Goal: Information Seeking & Learning: Learn about a topic

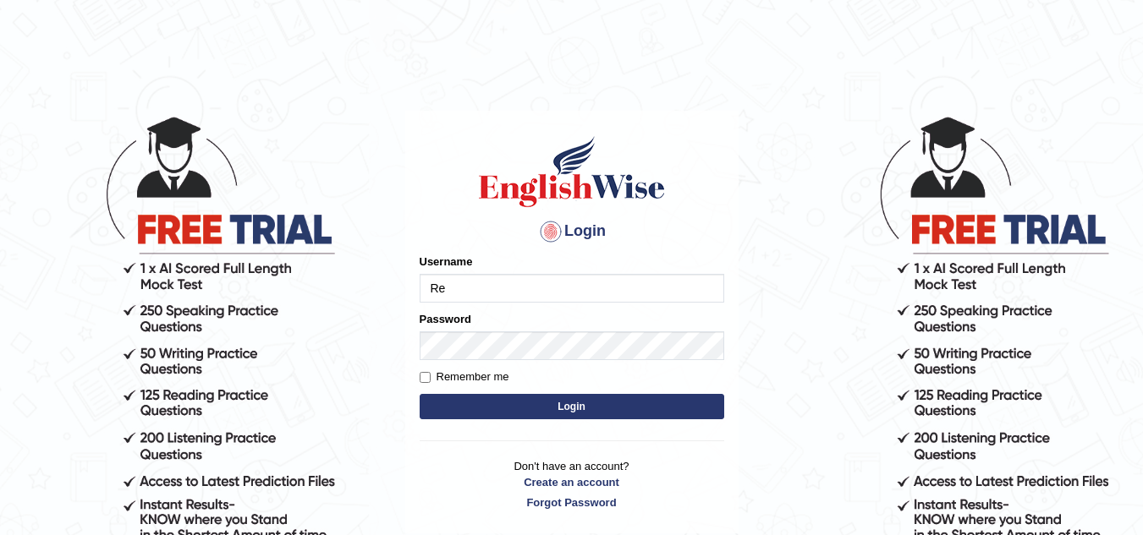
type input "Renu8"
click at [553, 402] on button "Login" at bounding box center [572, 406] width 305 height 25
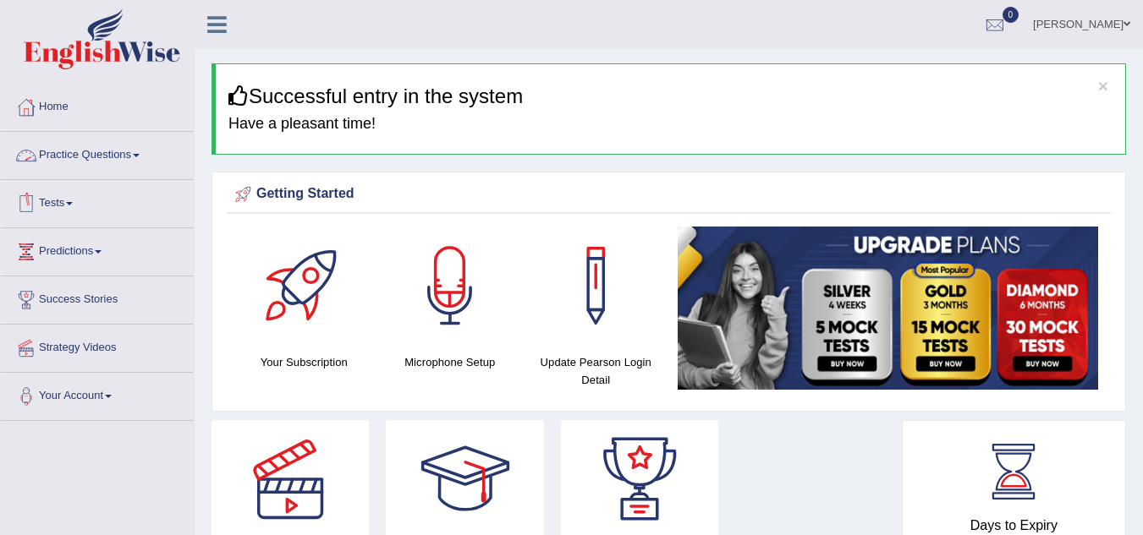
click at [129, 155] on link "Practice Questions" at bounding box center [97, 153] width 193 height 42
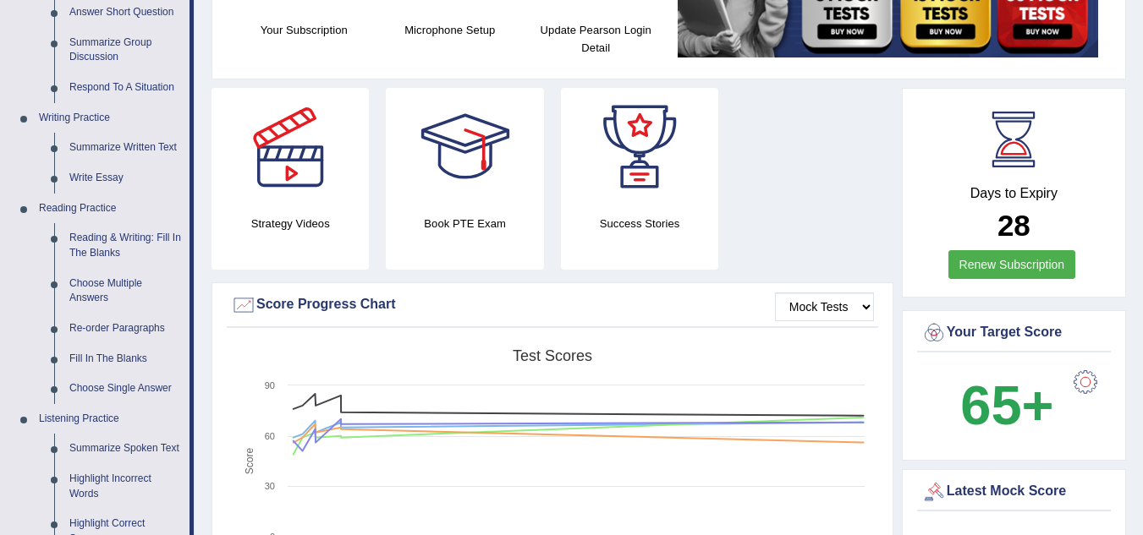
scroll to position [299, 0]
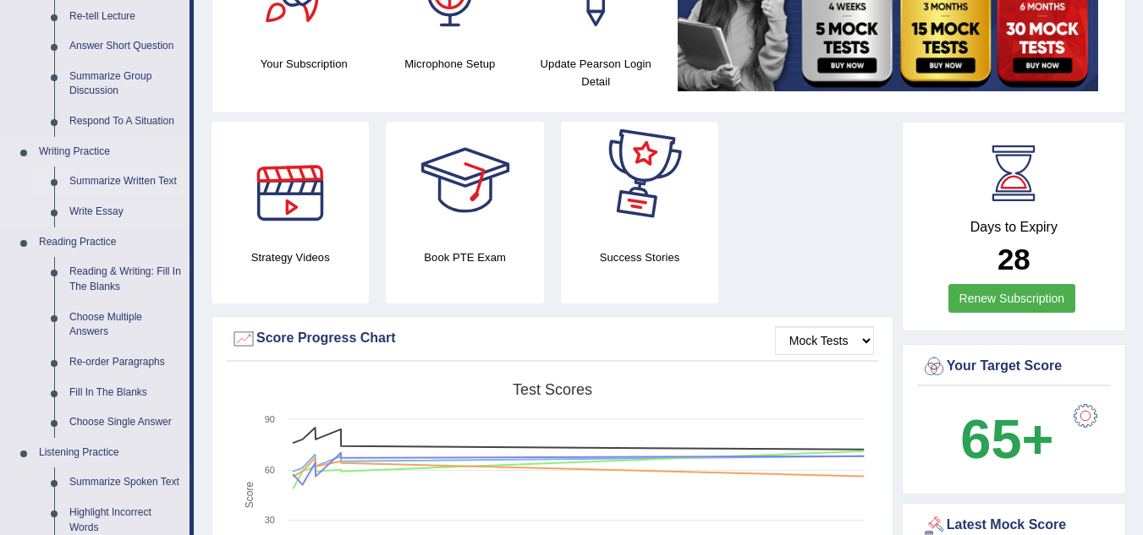
click at [126, 173] on link "Summarize Written Text" at bounding box center [126, 182] width 128 height 30
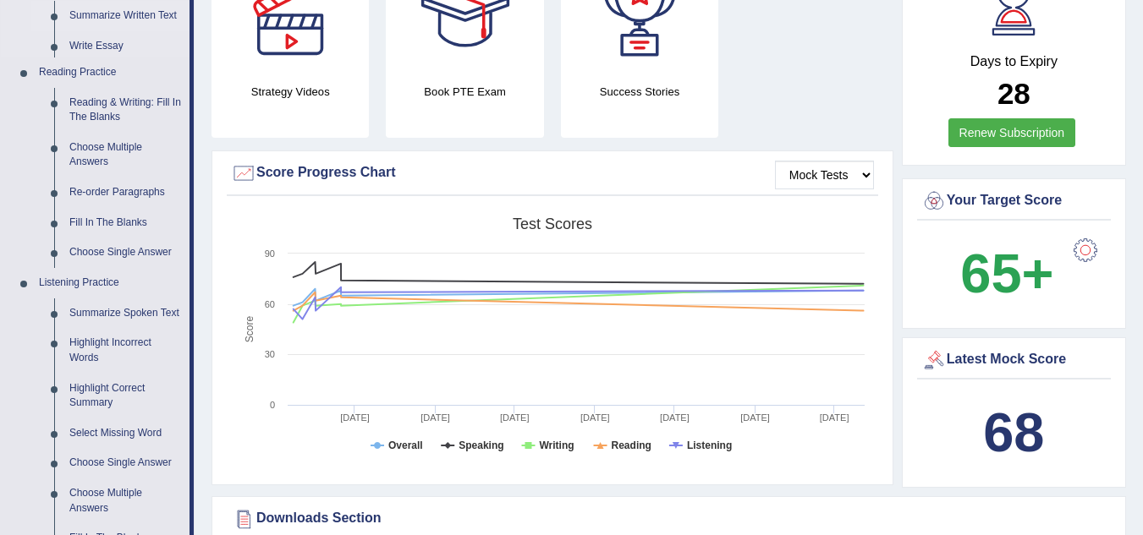
scroll to position [1194, 0]
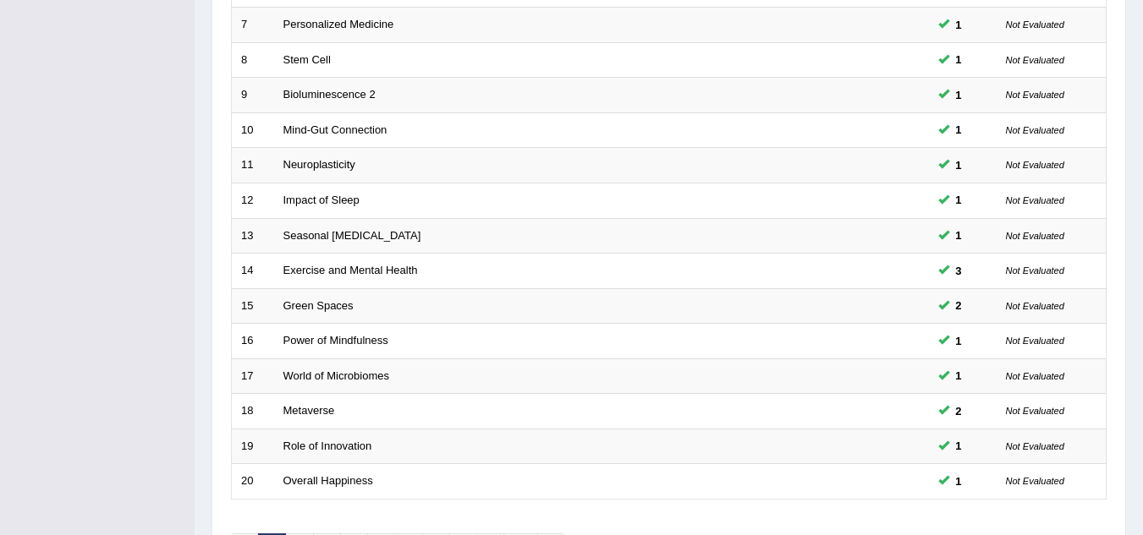
scroll to position [585, 0]
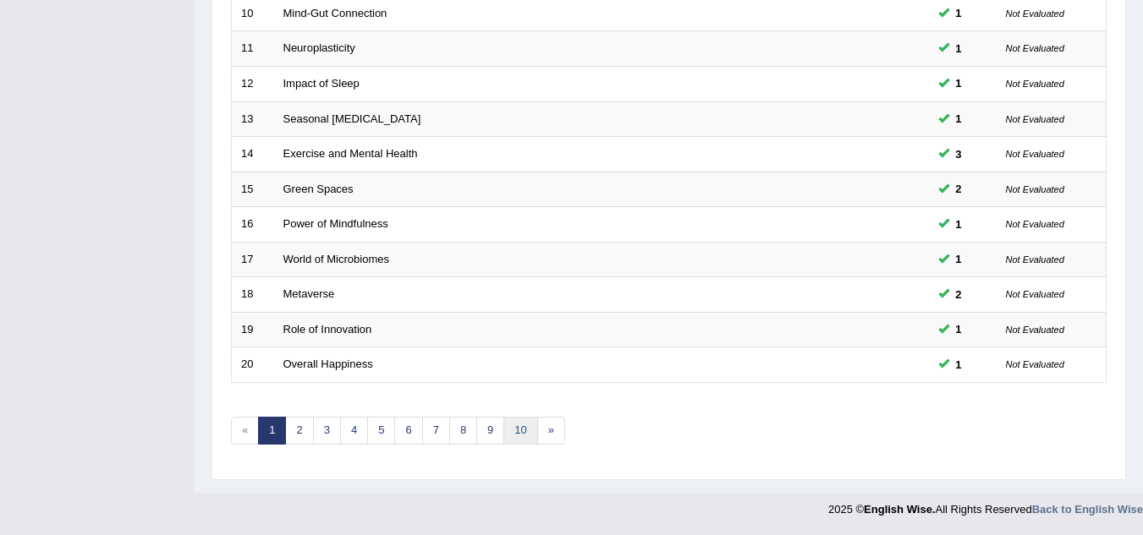
click at [517, 428] on link "10" at bounding box center [520, 431] width 34 height 28
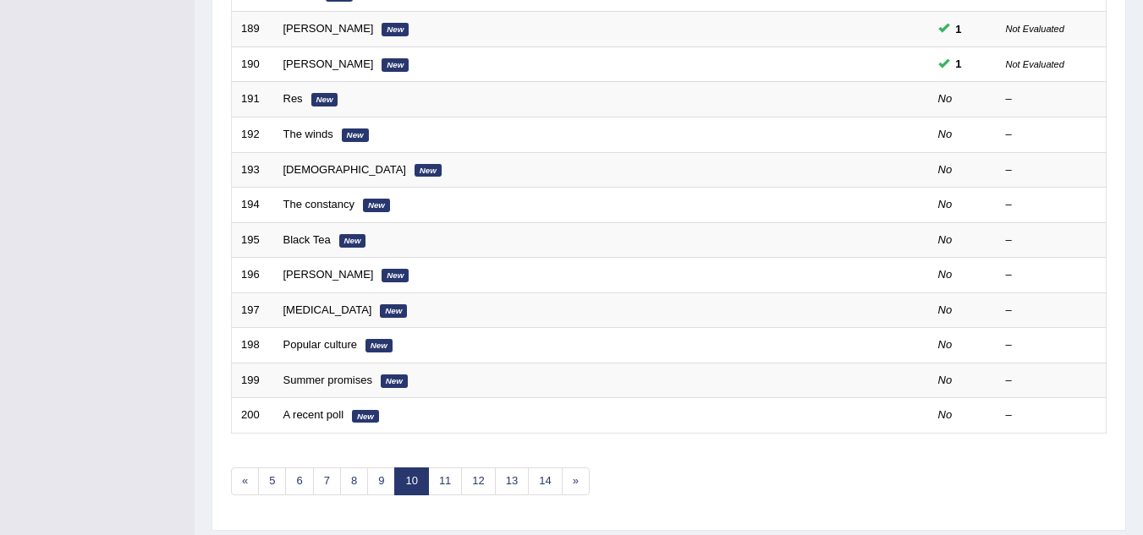
scroll to position [585, 0]
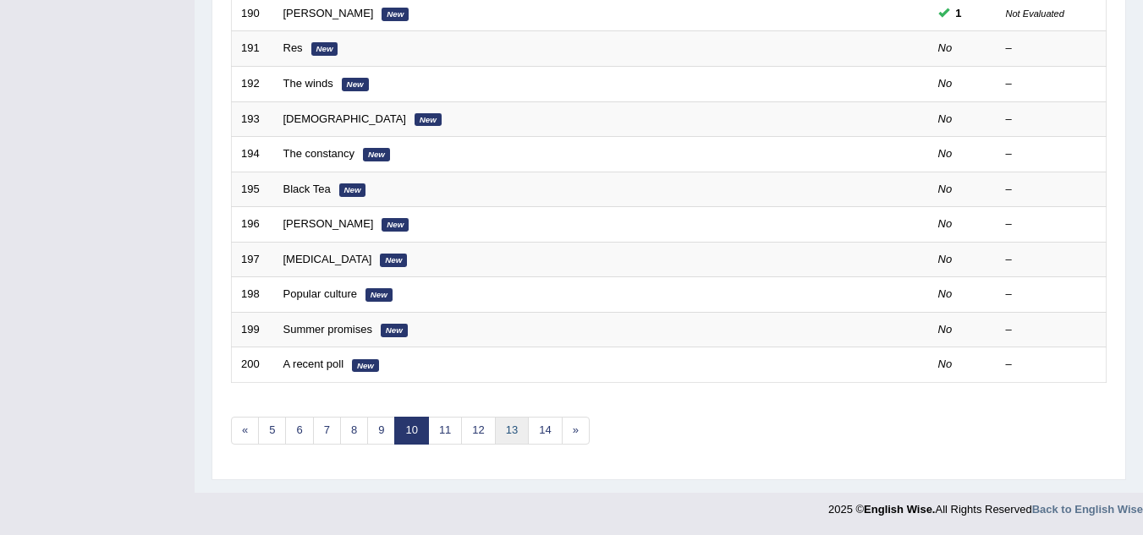
click at [514, 430] on link "13" at bounding box center [512, 431] width 34 height 28
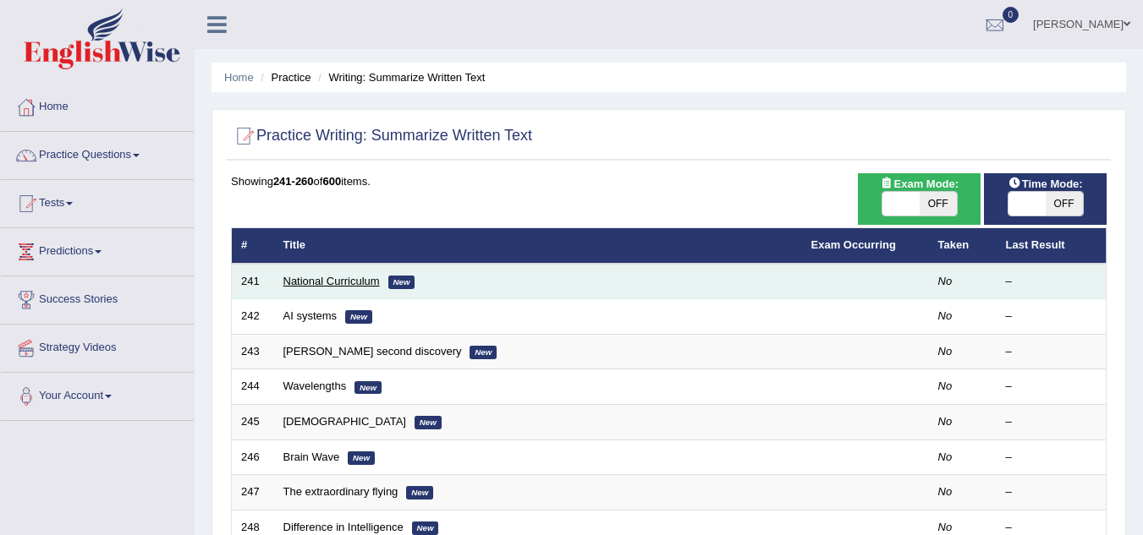
click at [339, 283] on link "National Curriculum" at bounding box center [331, 281] width 96 height 13
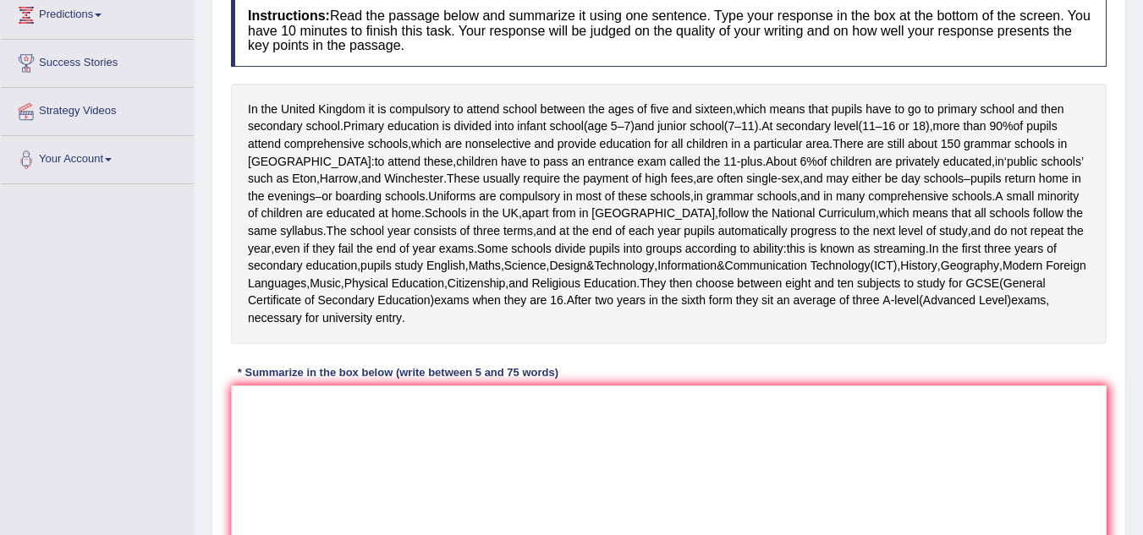
scroll to position [271, 0]
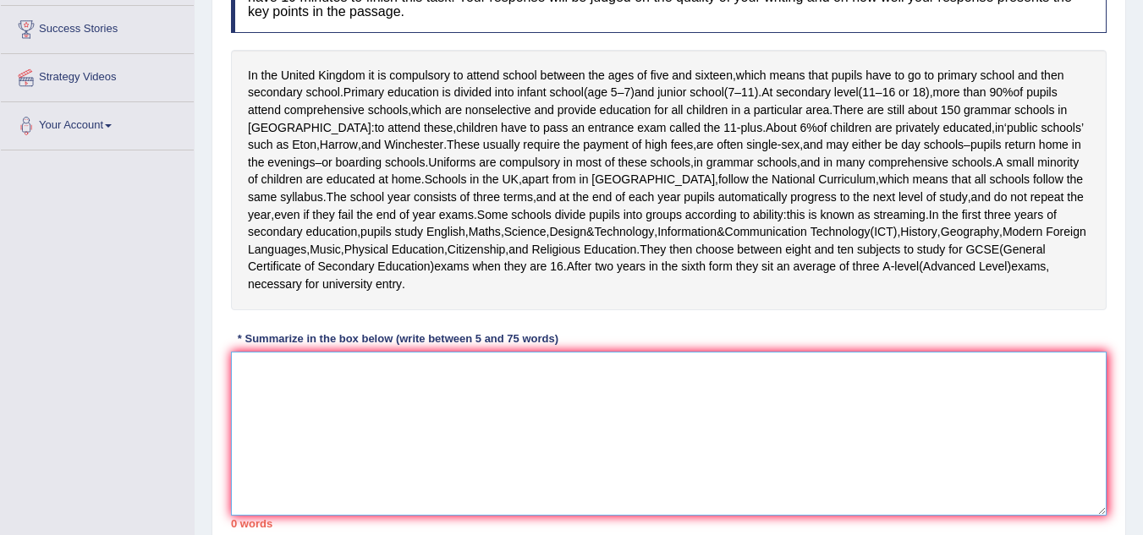
click at [269, 381] on textarea at bounding box center [669, 434] width 876 height 164
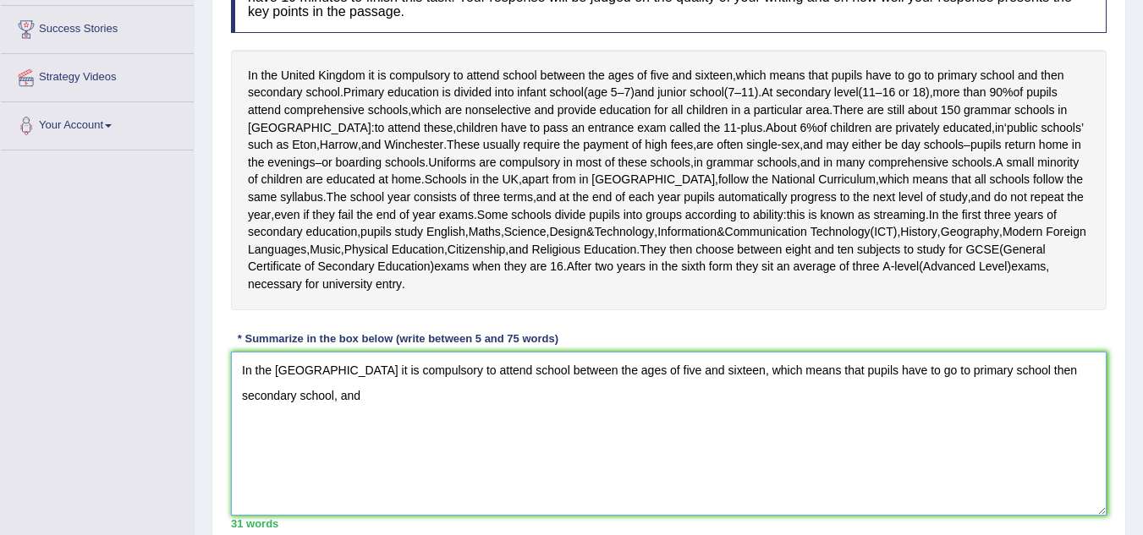
scroll to position [374, 0]
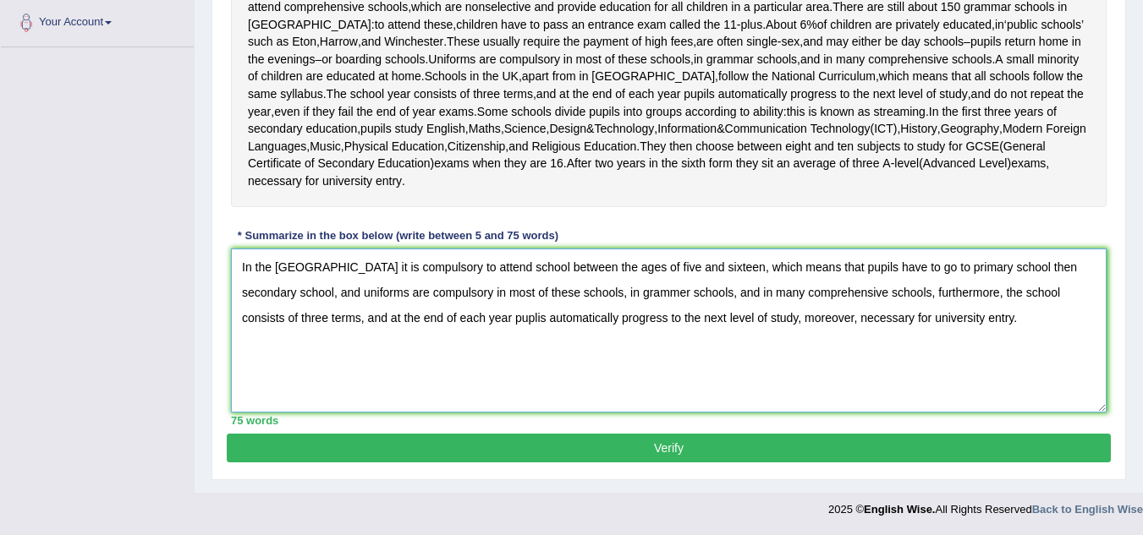
type textarea "In the United Kingdom it is compulsory to attend school between the ages of fiv…"
click at [703, 452] on button "Verify" at bounding box center [669, 448] width 884 height 29
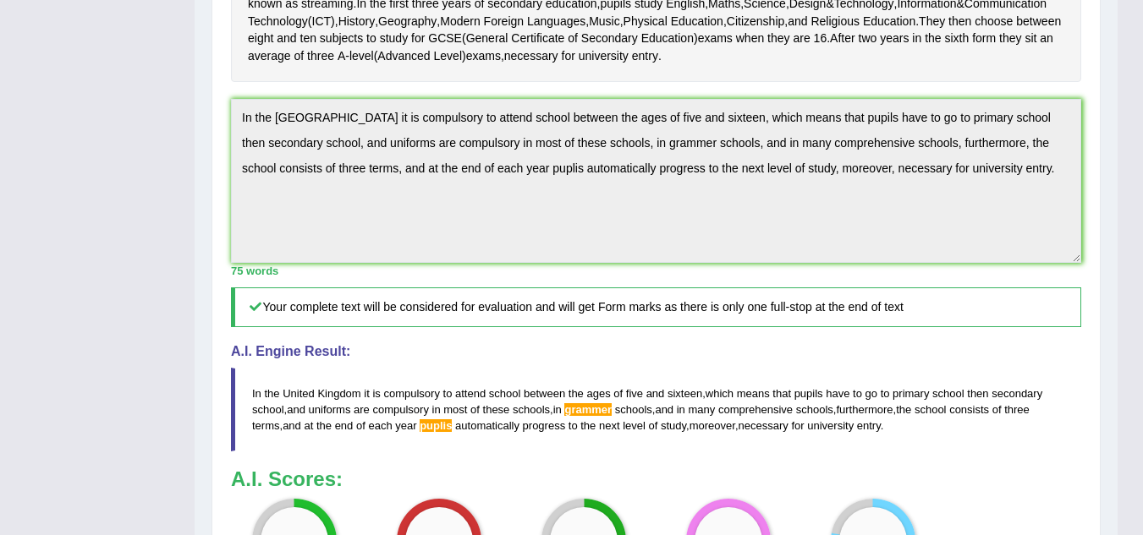
scroll to position [31, 0]
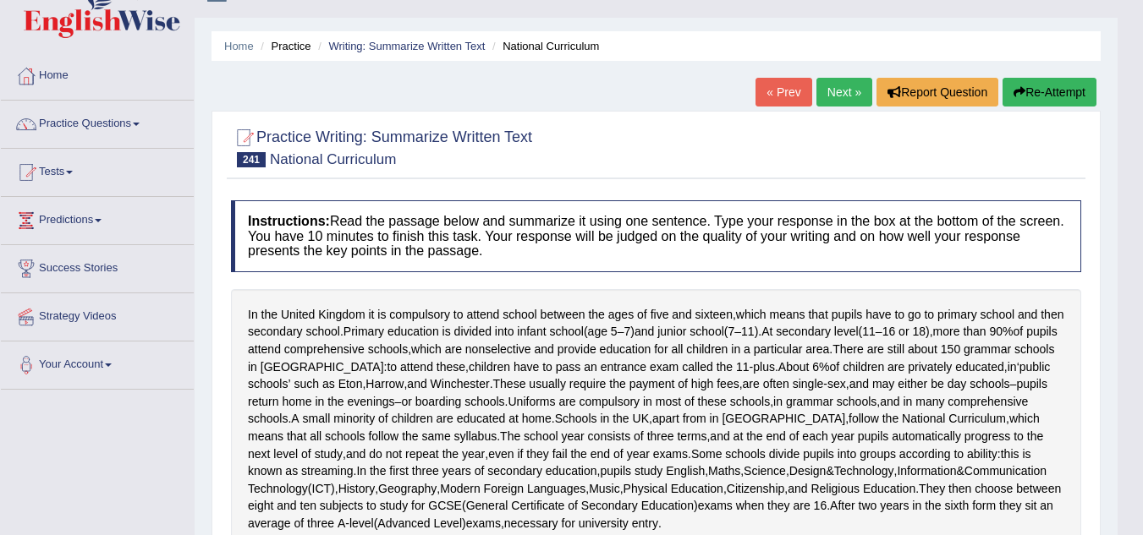
click at [781, 81] on link "« Prev" at bounding box center [783, 92] width 56 height 29
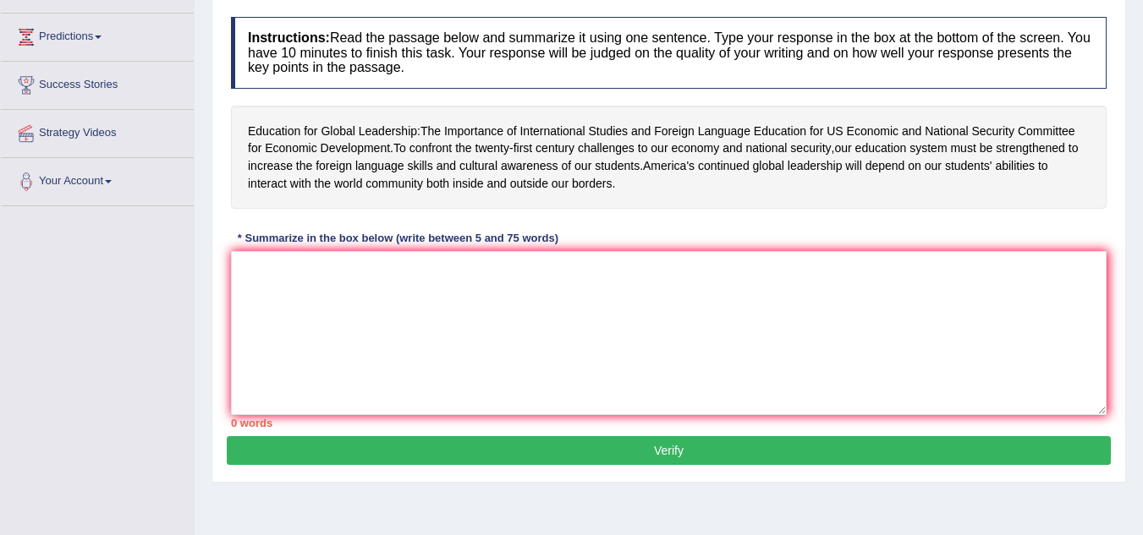
scroll to position [271, 0]
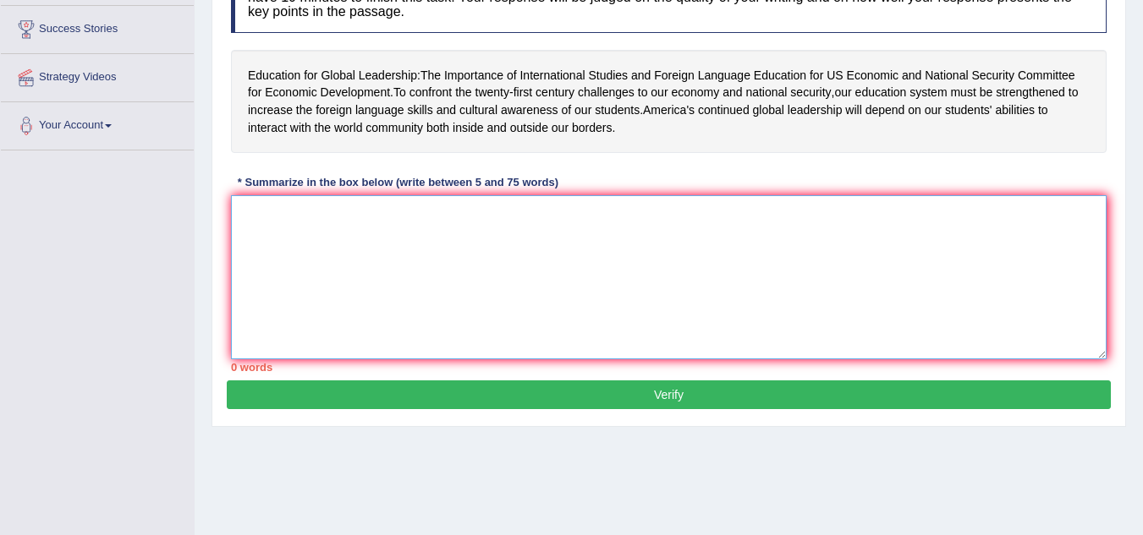
click at [389, 222] on textarea at bounding box center [669, 277] width 876 height 164
paste textarea "n the [GEOGRAPHIC_DATA] it is compulsory to attend school between the ages of f…"
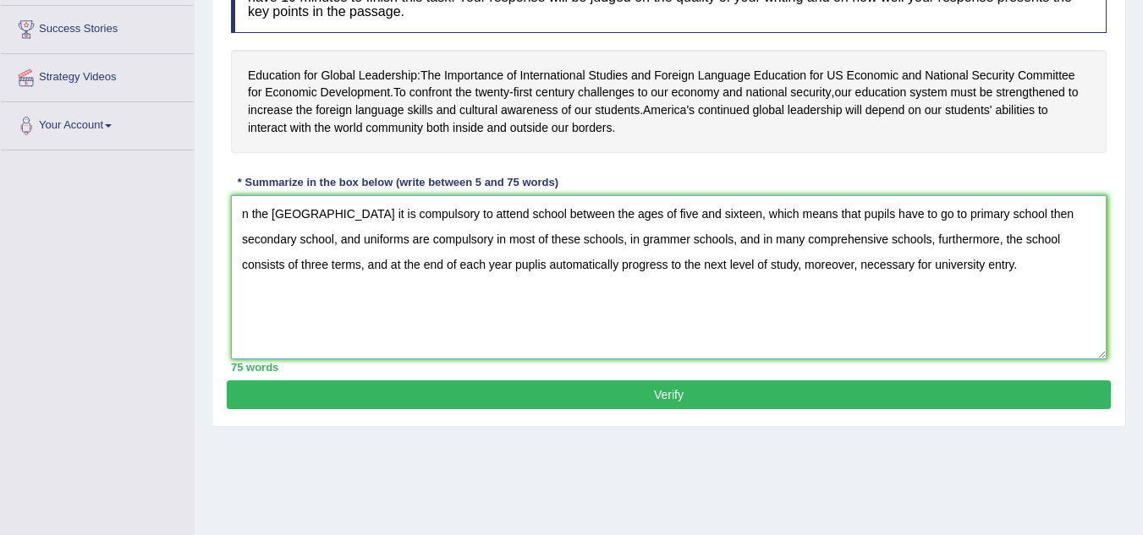
click at [242, 217] on textarea "n the [GEOGRAPHIC_DATA] it is compulsory to attend school between the ages of f…" at bounding box center [669, 277] width 876 height 164
click at [684, 239] on textarea "In the [GEOGRAPHIC_DATA] it is compulsory to attend school between the ages of …" at bounding box center [669, 277] width 876 height 164
click at [540, 266] on textarea "In the United Kingdom it is compulsory to attend school between the ages of fiv…" at bounding box center [669, 277] width 876 height 164
type textarea "In the [GEOGRAPHIC_DATA] it is compulsory to attend school between the ages of …"
click at [616, 398] on button "Verify" at bounding box center [669, 395] width 884 height 29
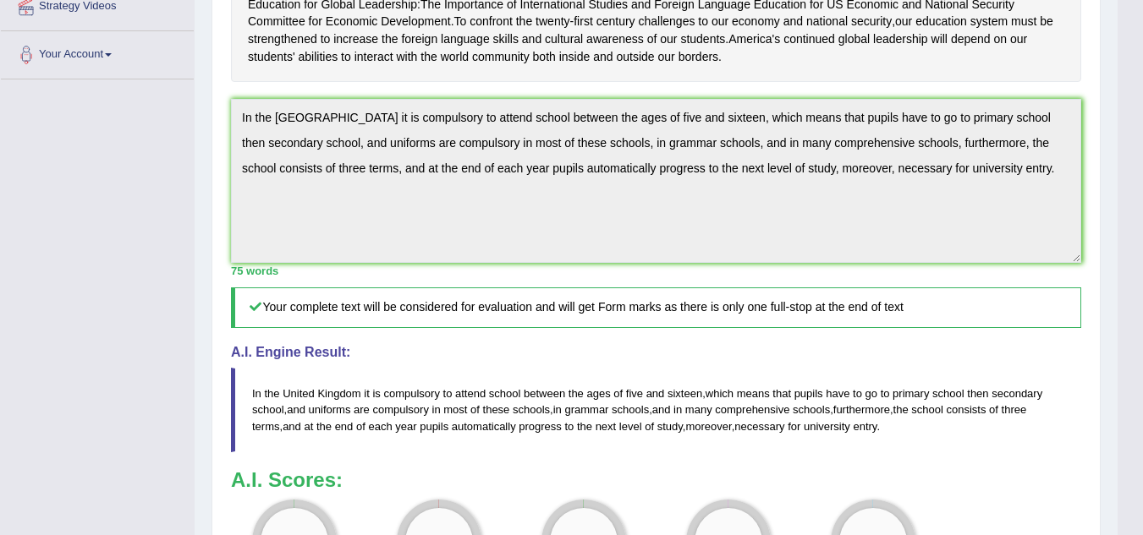
scroll to position [0, 0]
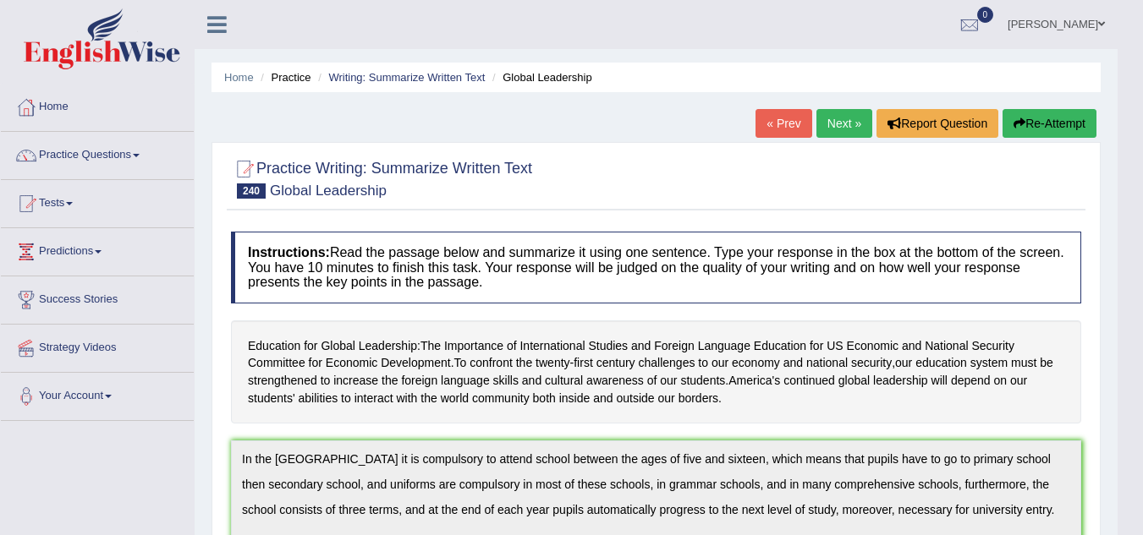
click at [841, 113] on link "Next »" at bounding box center [844, 123] width 56 height 29
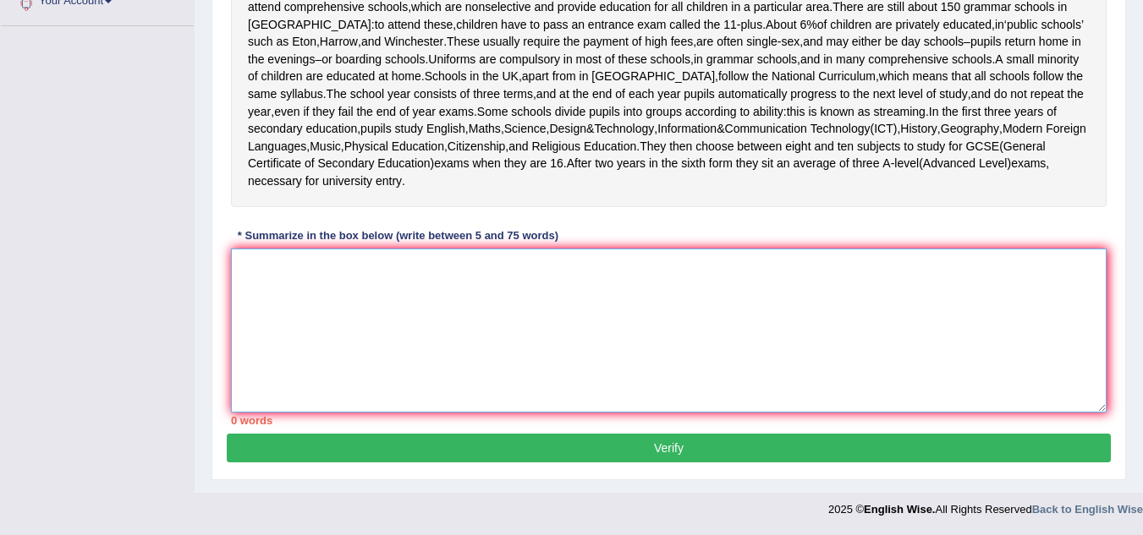
click at [249, 283] on textarea at bounding box center [669, 331] width 876 height 164
paste textarea "n the [GEOGRAPHIC_DATA] it is compulsory to attend school between the ages of f…"
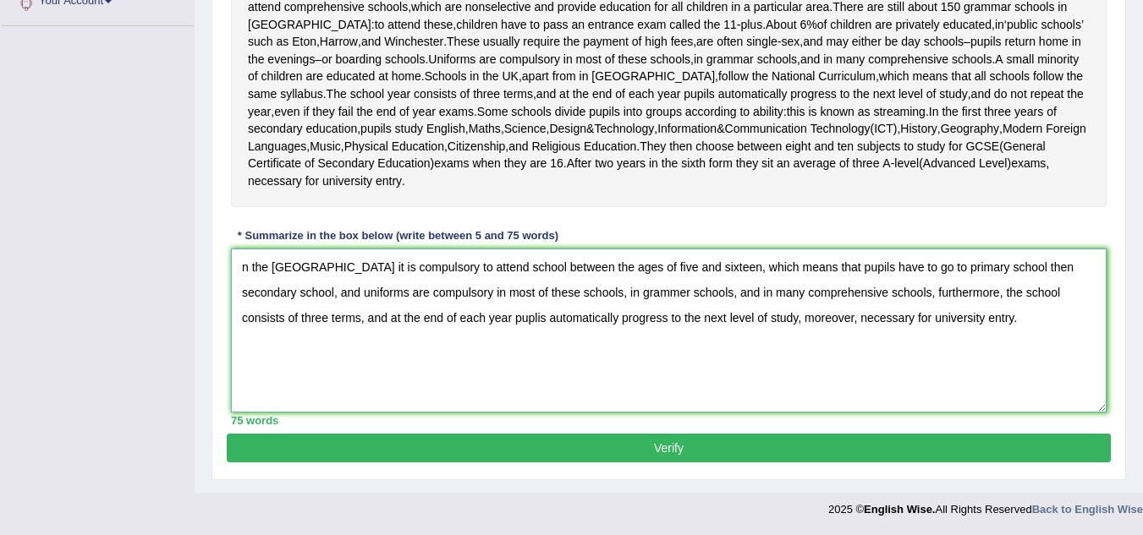
click at [244, 266] on textarea "n the [GEOGRAPHIC_DATA] it is compulsory to attend school between the ages of f…" at bounding box center [669, 331] width 876 height 164
click at [540, 318] on textarea "In the [GEOGRAPHIC_DATA] it is compulsory to attend school between the ages of …" at bounding box center [669, 331] width 876 height 164
click at [683, 294] on textarea "In the [GEOGRAPHIC_DATA] it is compulsory to attend school between the ages of …" at bounding box center [669, 331] width 876 height 164
type textarea "In the United Kingdom it is compulsory to attend school between the ages of fiv…"
click at [724, 452] on button "Verify" at bounding box center [669, 448] width 884 height 29
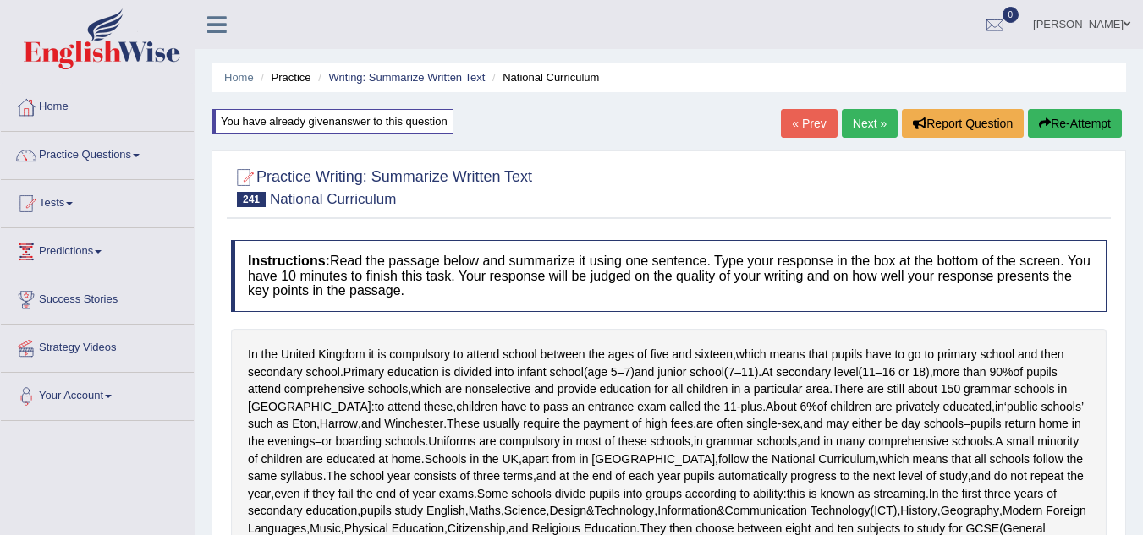
click at [868, 113] on link "Next »" at bounding box center [870, 123] width 56 height 29
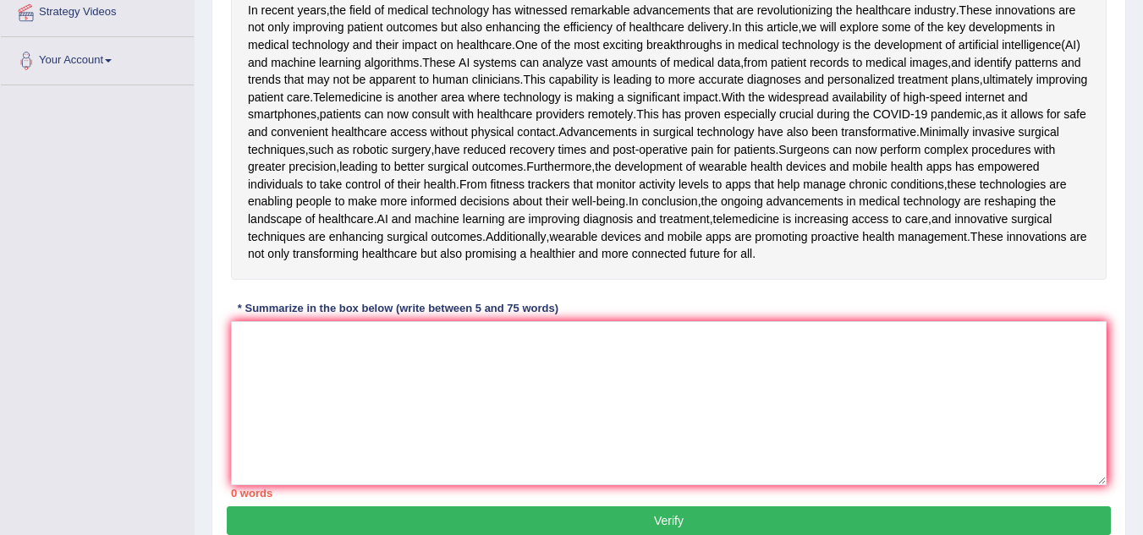
scroll to position [338, 0]
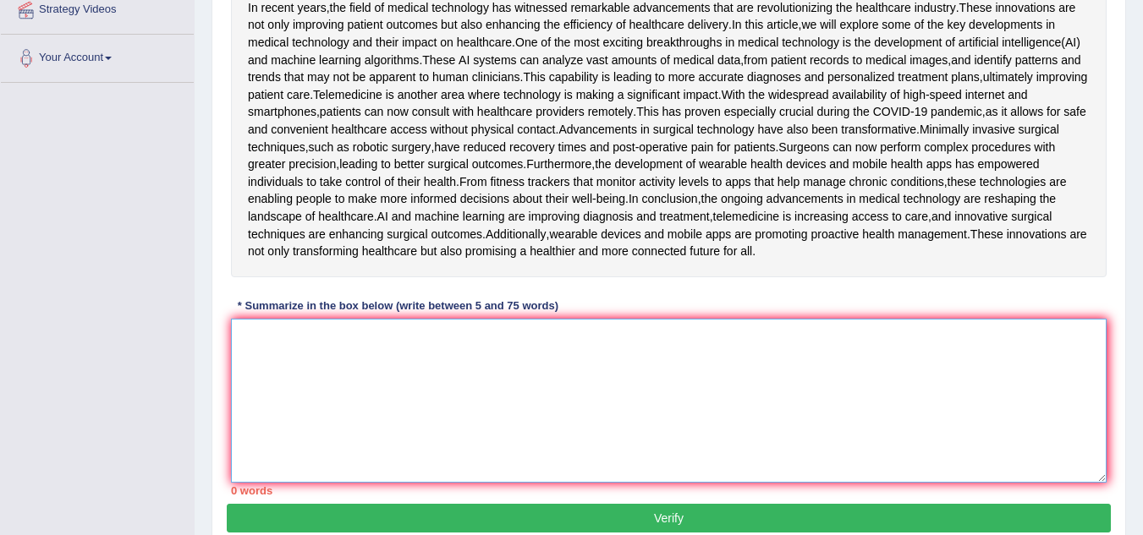
click at [297, 477] on textarea at bounding box center [669, 401] width 876 height 164
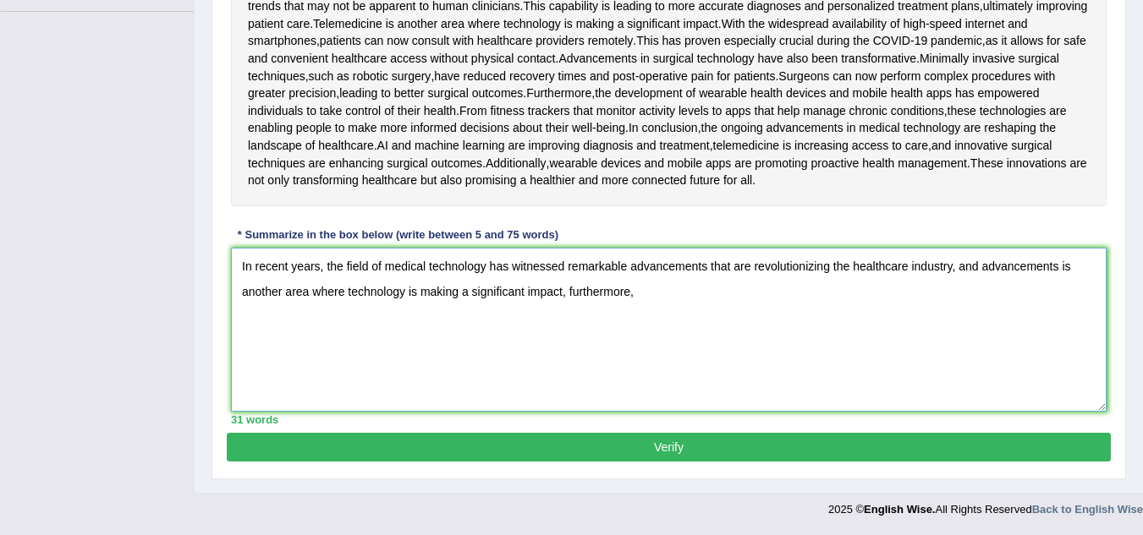
scroll to position [460, 0]
drag, startPoint x: 563, startPoint y: 506, endPoint x: 244, endPoint y: 427, distance: 328.5
click at [244, 412] on textarea "In recent years, the field of medical technology has witnessed remarkable advan…" at bounding box center [669, 330] width 876 height 164
click at [613, 382] on textarea "In recent years, the field of medical technology has witnessed remarkable advan…" at bounding box center [669, 330] width 876 height 164
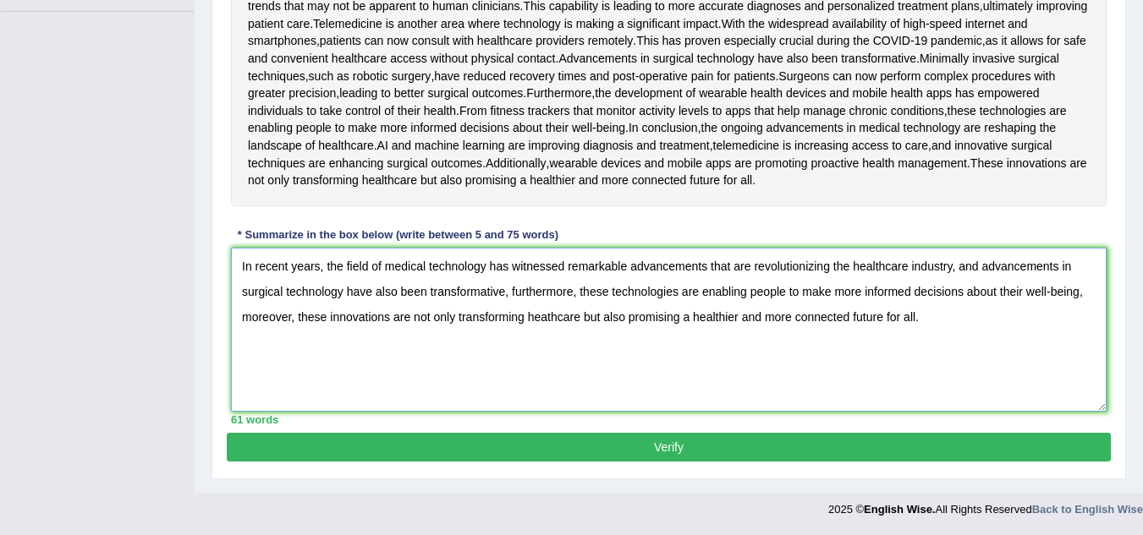
scroll to position [548, 0]
type textarea "In recent years, the field of medical technology has witnessed remarkable advan…"
click at [890, 448] on button "Verify" at bounding box center [669, 447] width 884 height 29
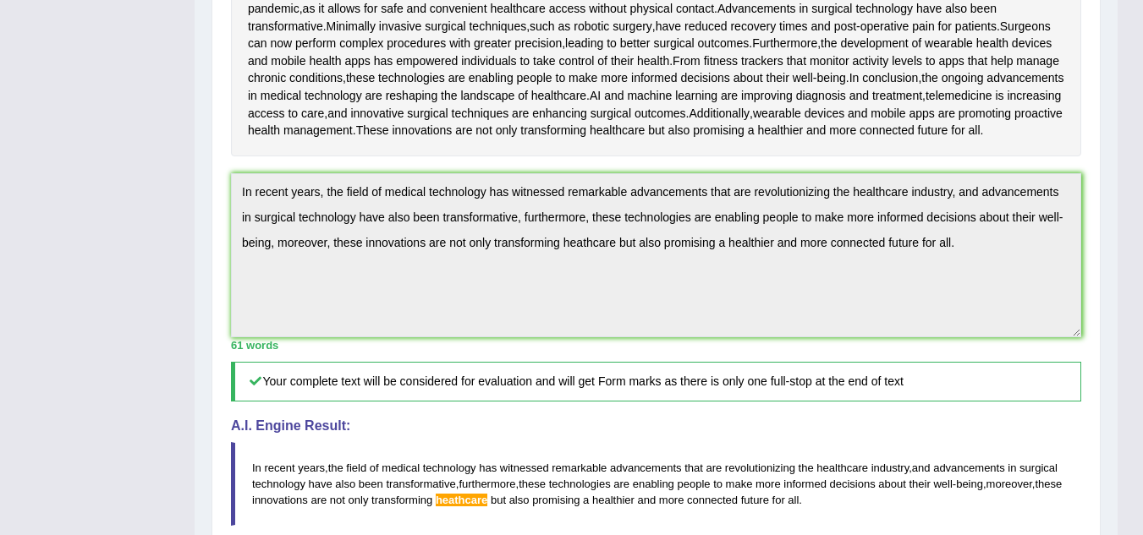
scroll to position [0, 0]
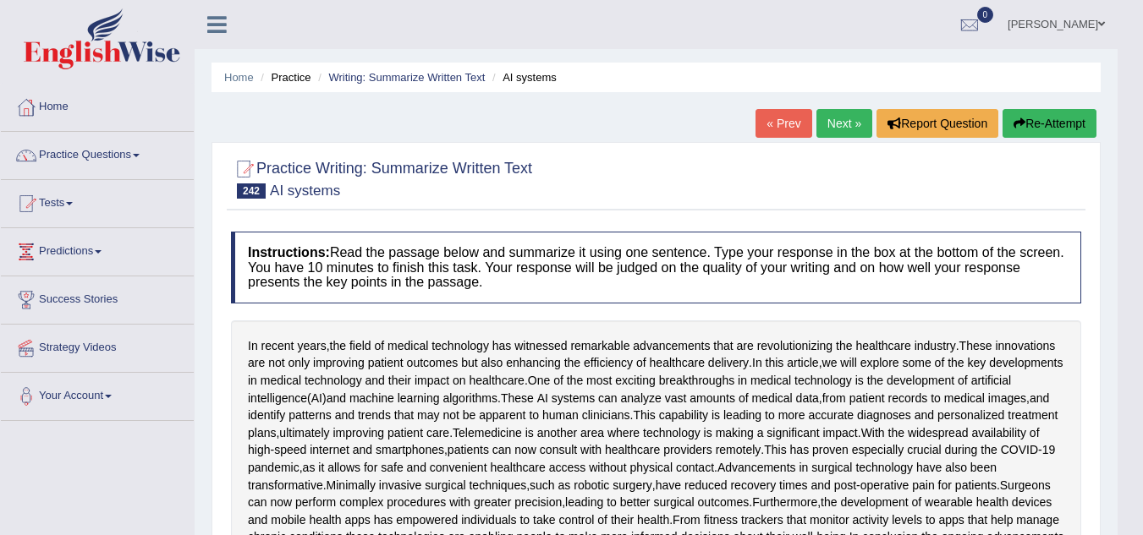
click at [846, 117] on link "Next »" at bounding box center [844, 123] width 56 height 29
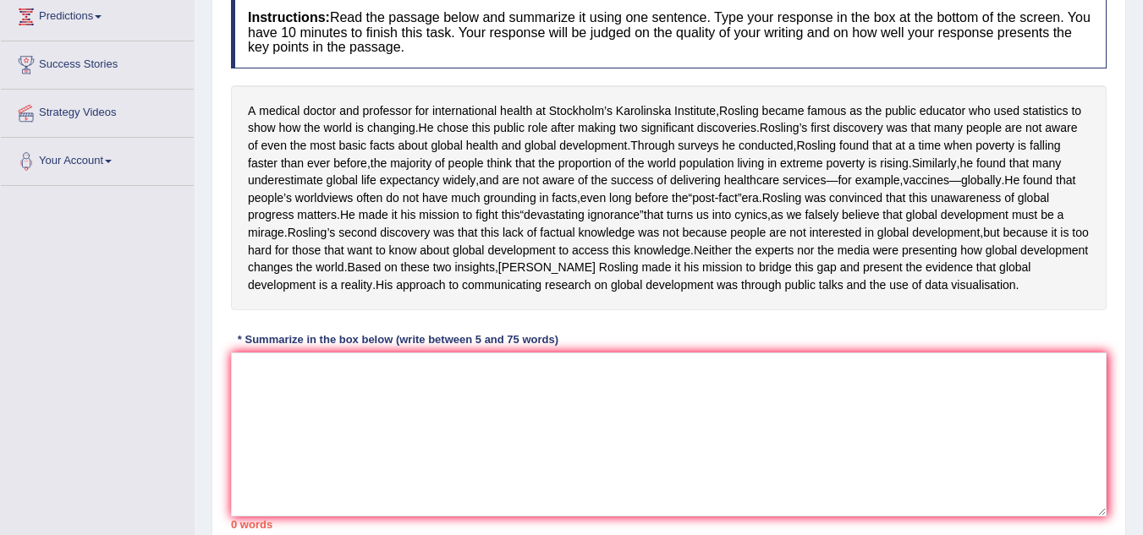
scroll to position [237, 0]
click at [516, 346] on div "* Summarize in the box below (write between 5 and 75 words)" at bounding box center [398, 338] width 334 height 16
click at [295, 413] on textarea at bounding box center [669, 433] width 876 height 164
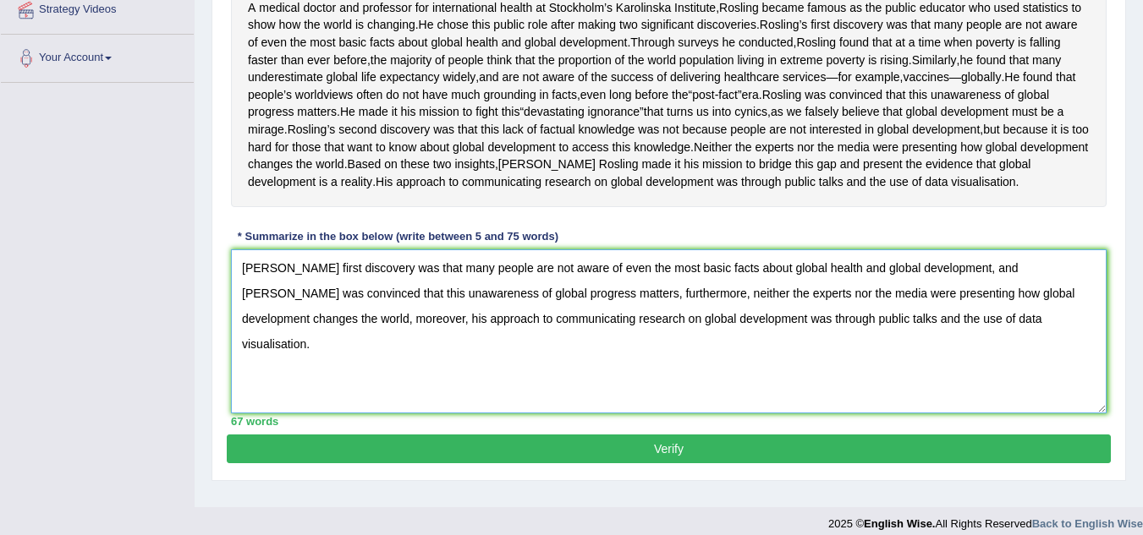
scroll to position [392, 0]
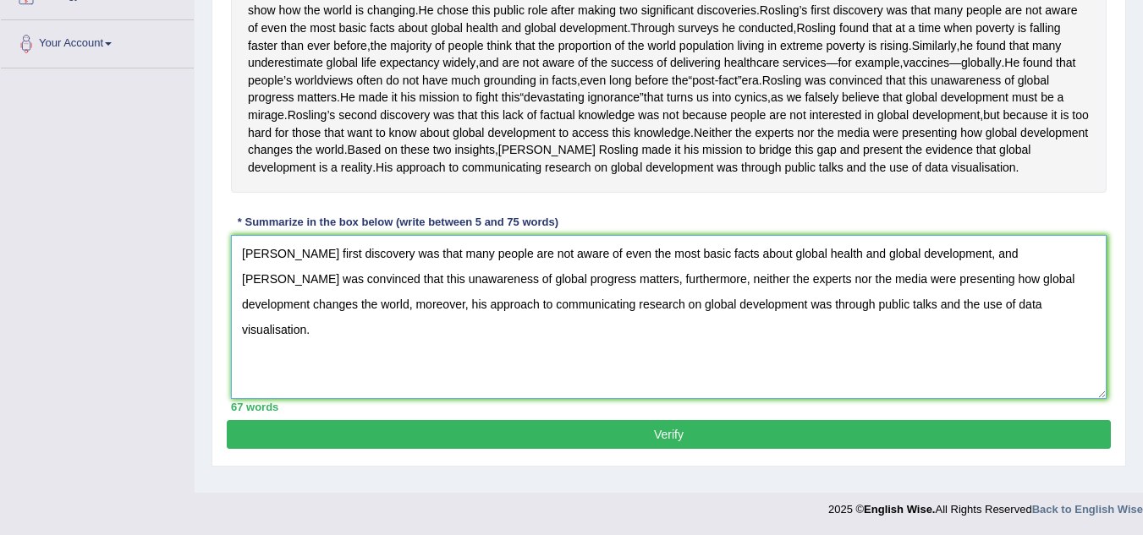
type textarea "[PERSON_NAME] first discovery was that many people are not aware of even the mo…"
click at [634, 442] on button "Verify" at bounding box center [669, 434] width 884 height 29
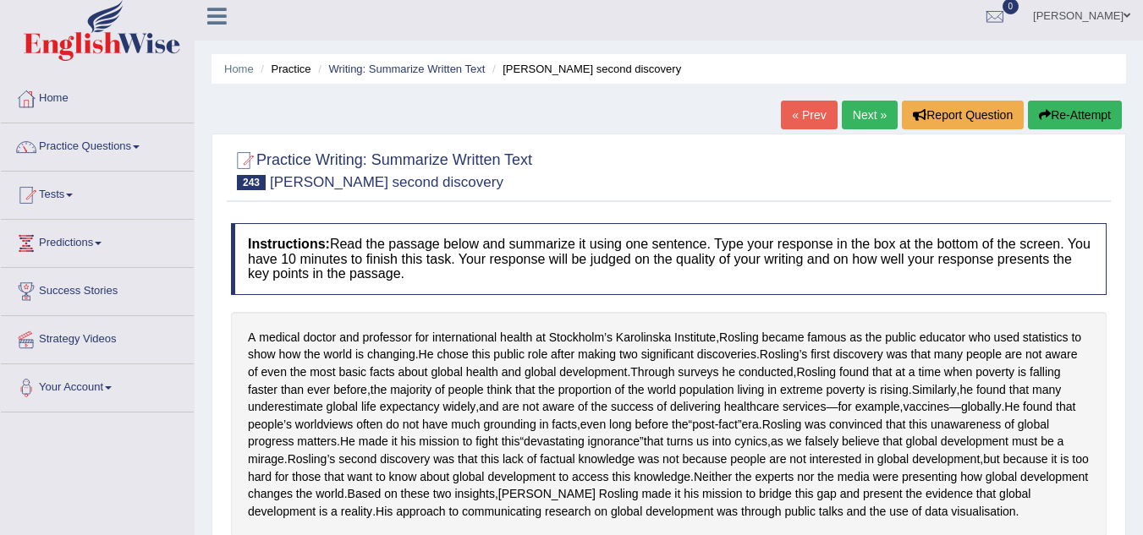
scroll to position [0, 0]
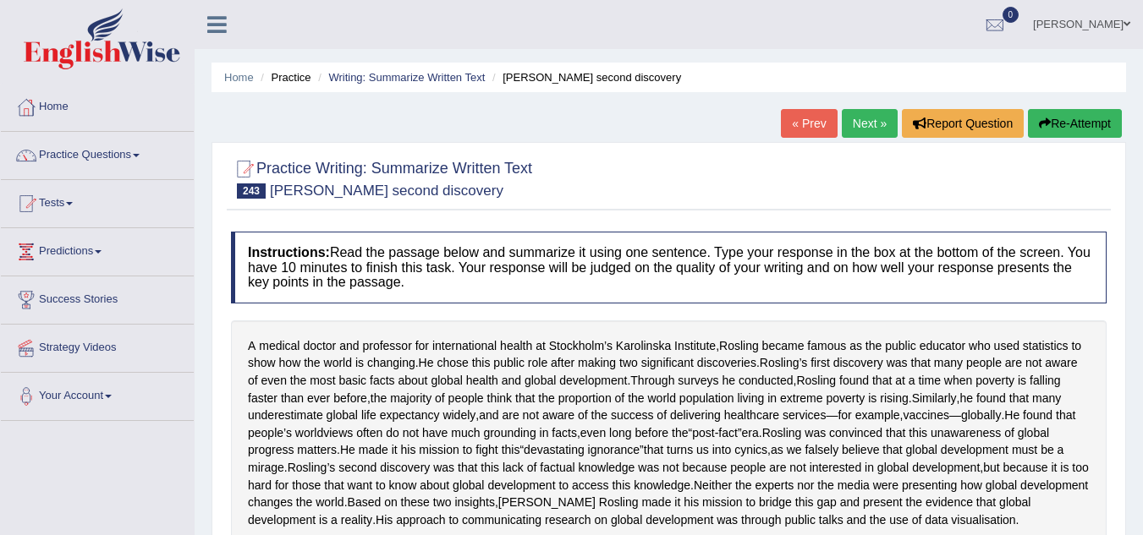
click at [866, 121] on link "Next »" at bounding box center [870, 123] width 56 height 29
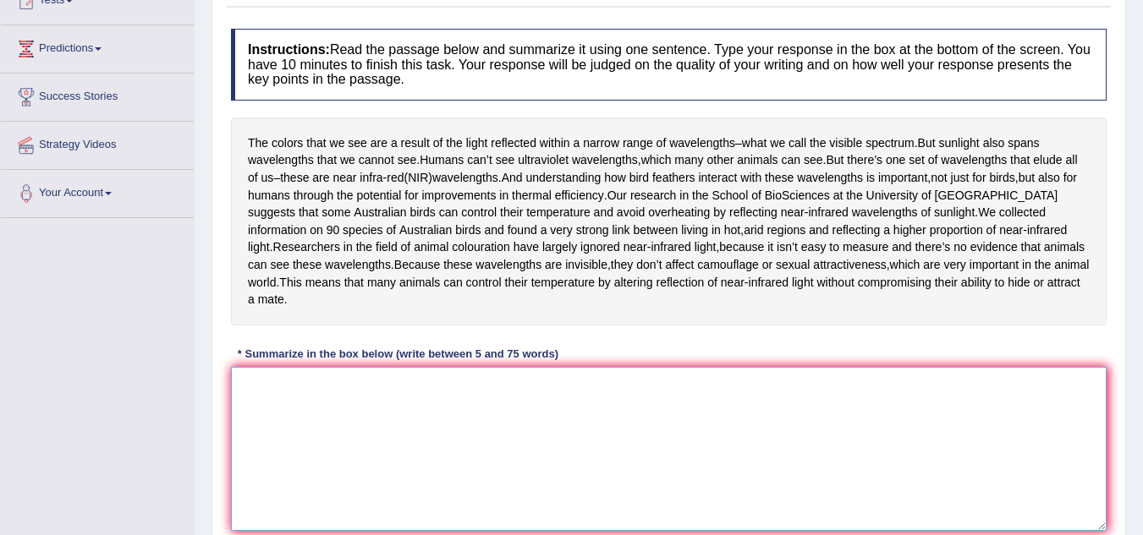
click at [261, 367] on textarea at bounding box center [669, 449] width 876 height 164
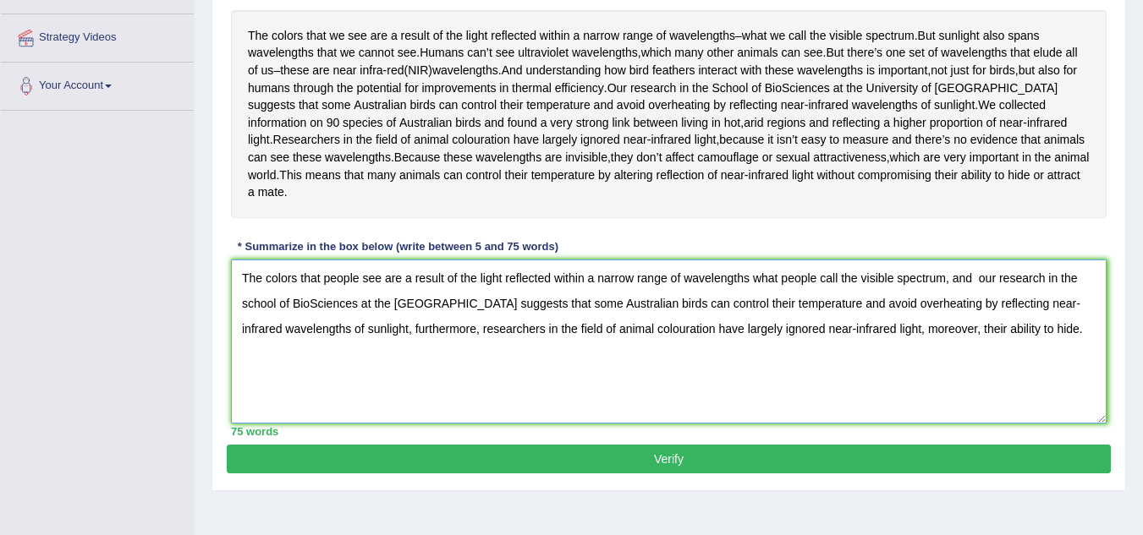
scroll to position [353, 0]
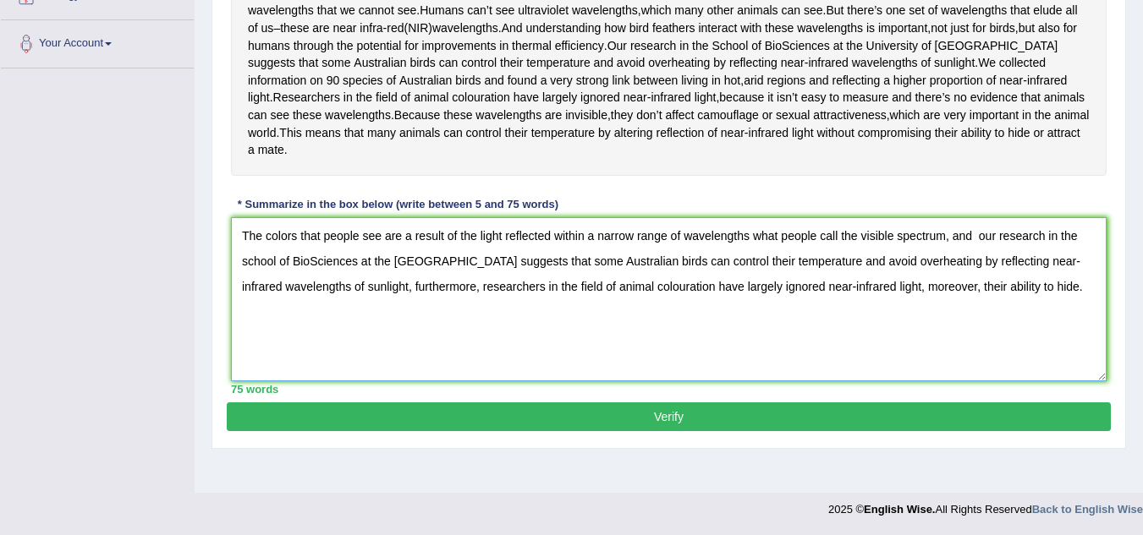
type textarea "The colors that people see are a result of the light reflected within a narrow …"
click at [899, 403] on button "Verify" at bounding box center [669, 417] width 884 height 29
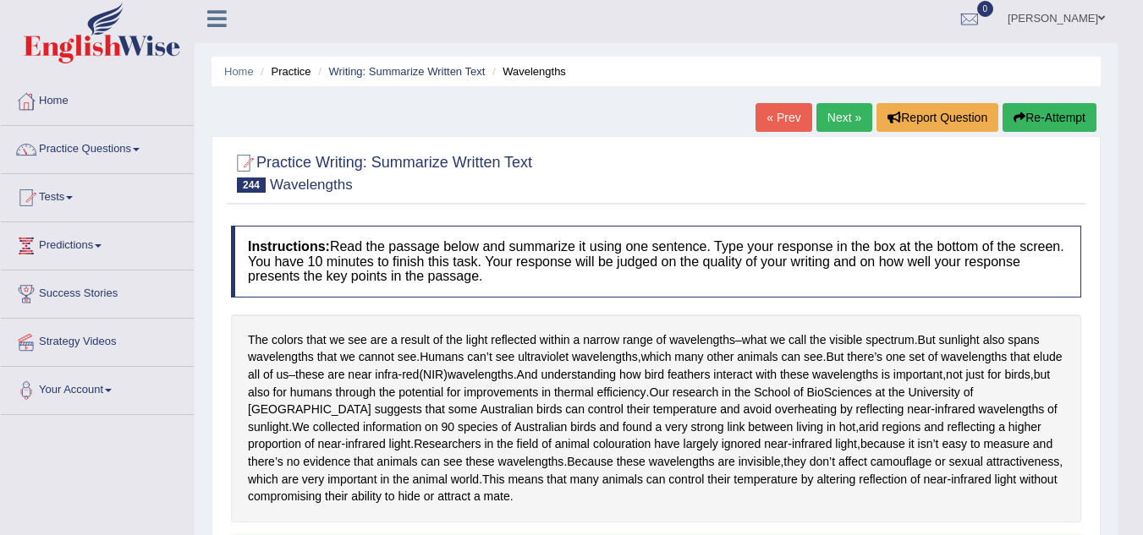
scroll to position [0, 0]
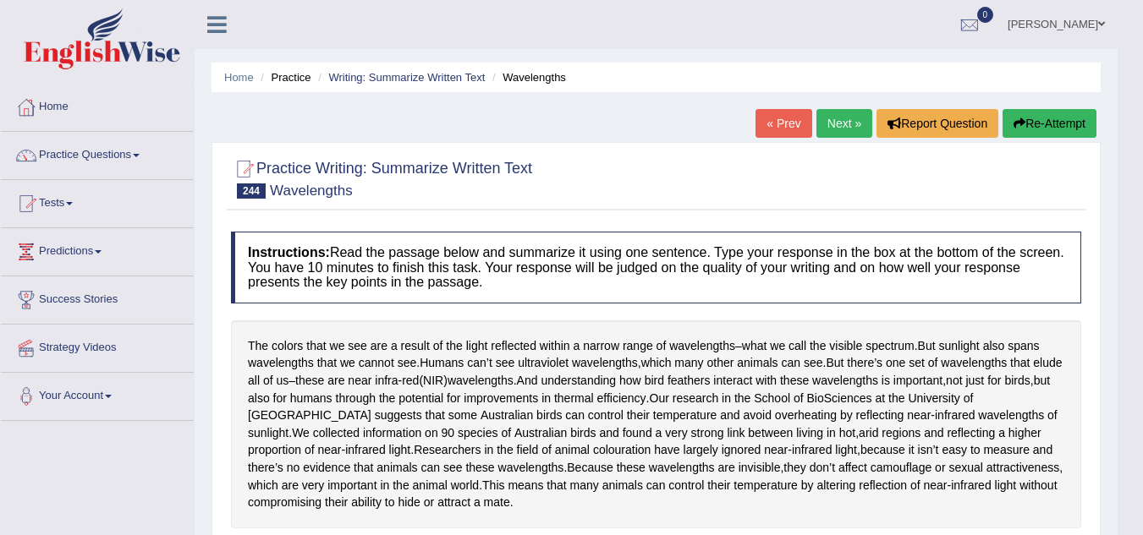
click at [839, 118] on link "Next »" at bounding box center [844, 123] width 56 height 29
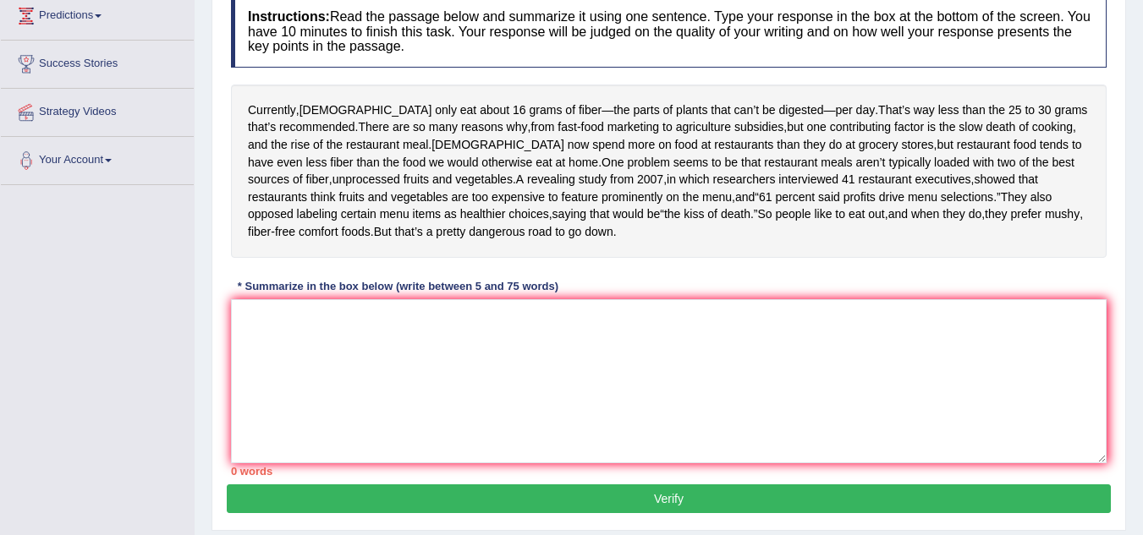
scroll to position [237, 0]
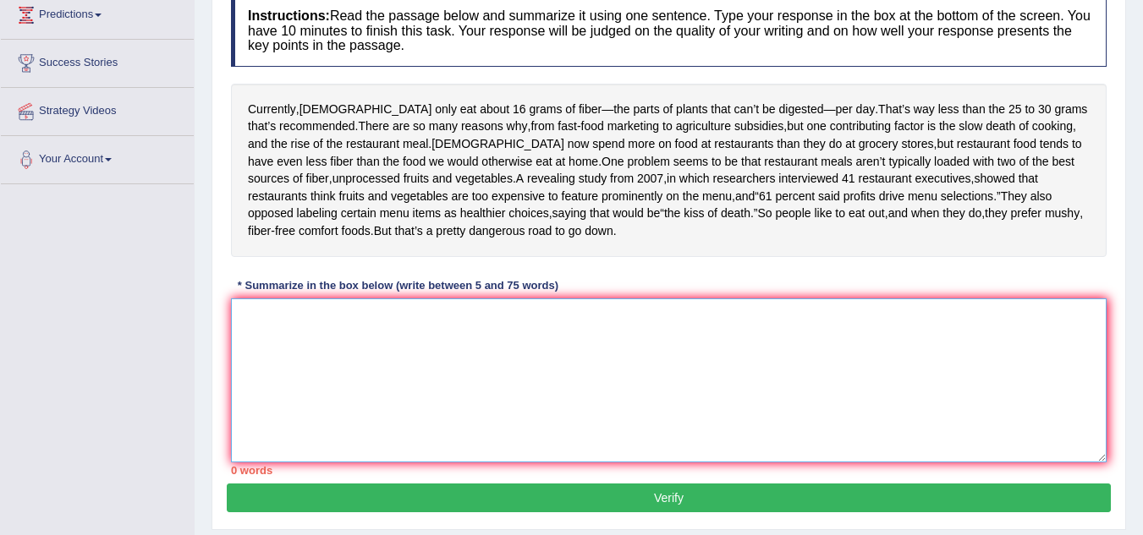
click at [240, 343] on textarea at bounding box center [669, 381] width 876 height 164
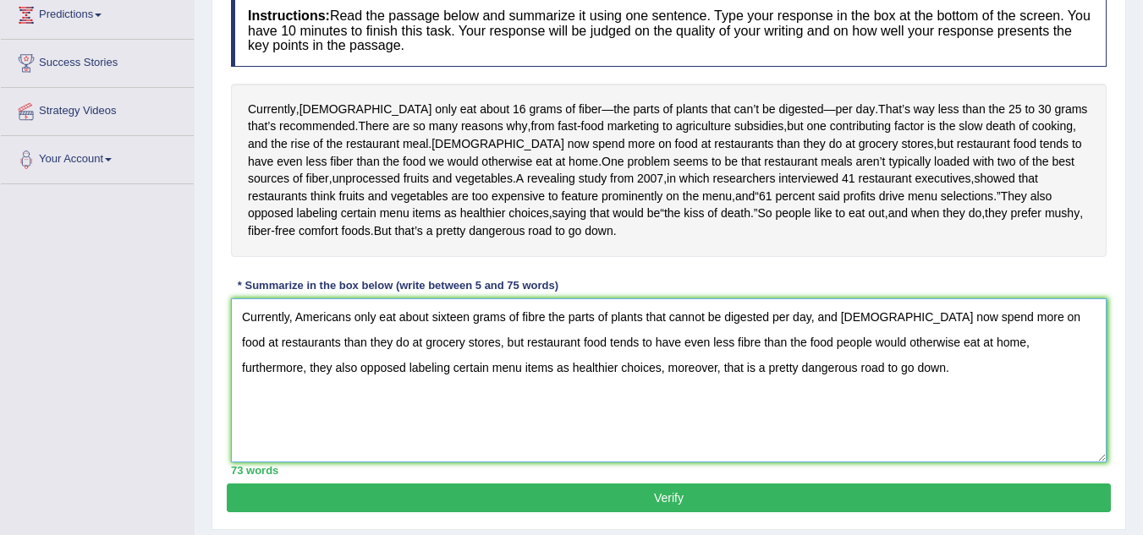
scroll to position [353, 0]
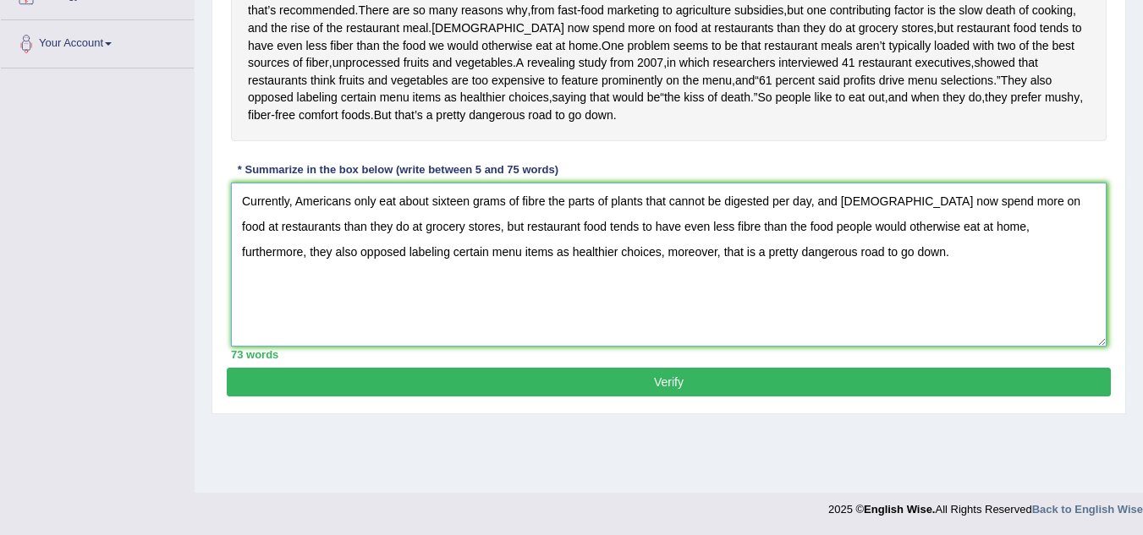
type textarea "Currently, Americans only eat about sixteen grams of fibre the parts of plants …"
click at [946, 397] on button "Verify" at bounding box center [669, 382] width 884 height 29
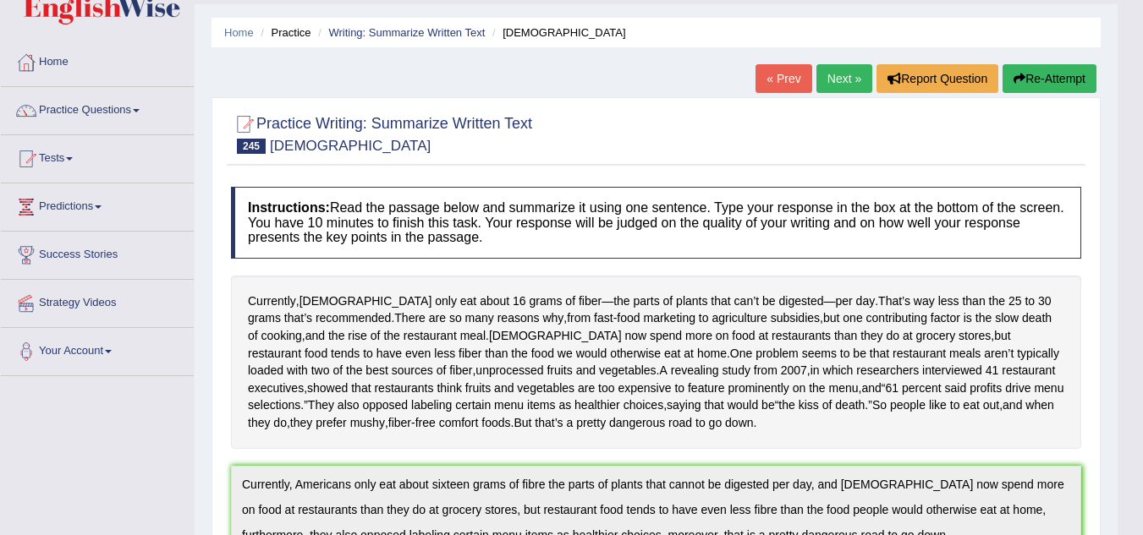
scroll to position [0, 0]
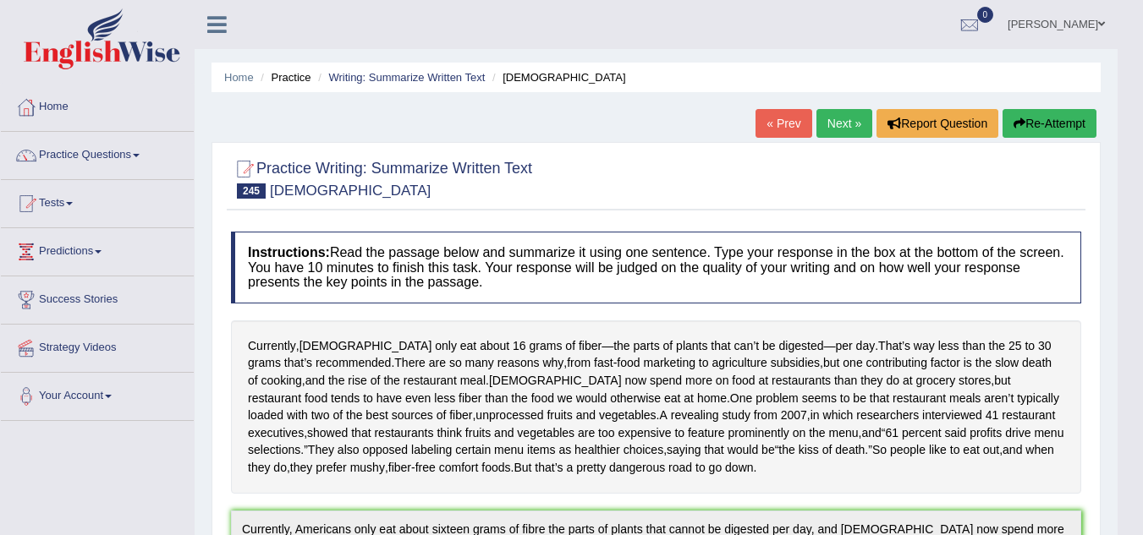
click at [832, 119] on link "Next »" at bounding box center [844, 123] width 56 height 29
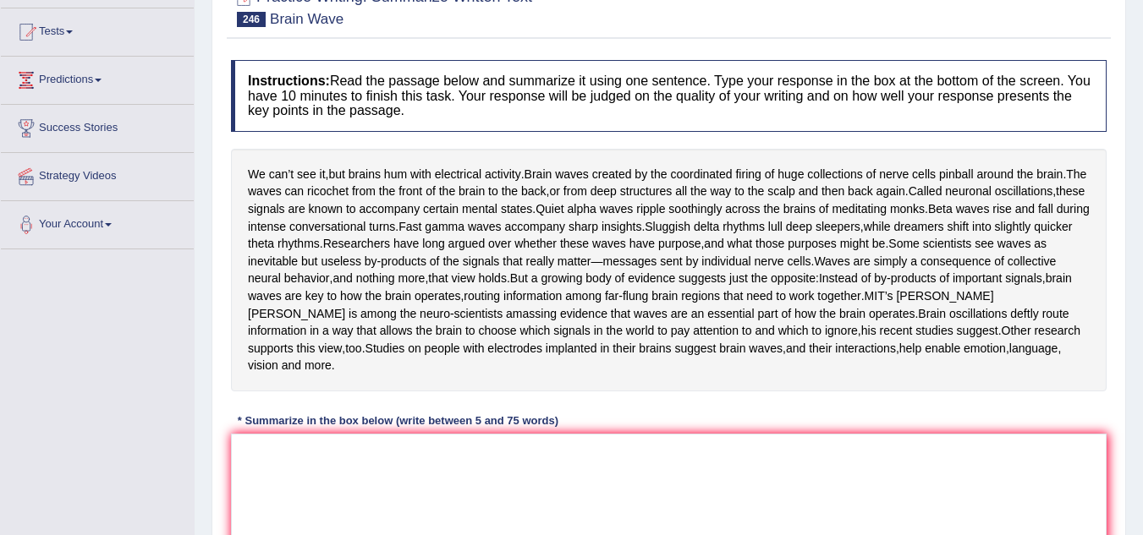
scroll to position [171, 0]
click at [447, 480] on textarea at bounding box center [669, 517] width 876 height 164
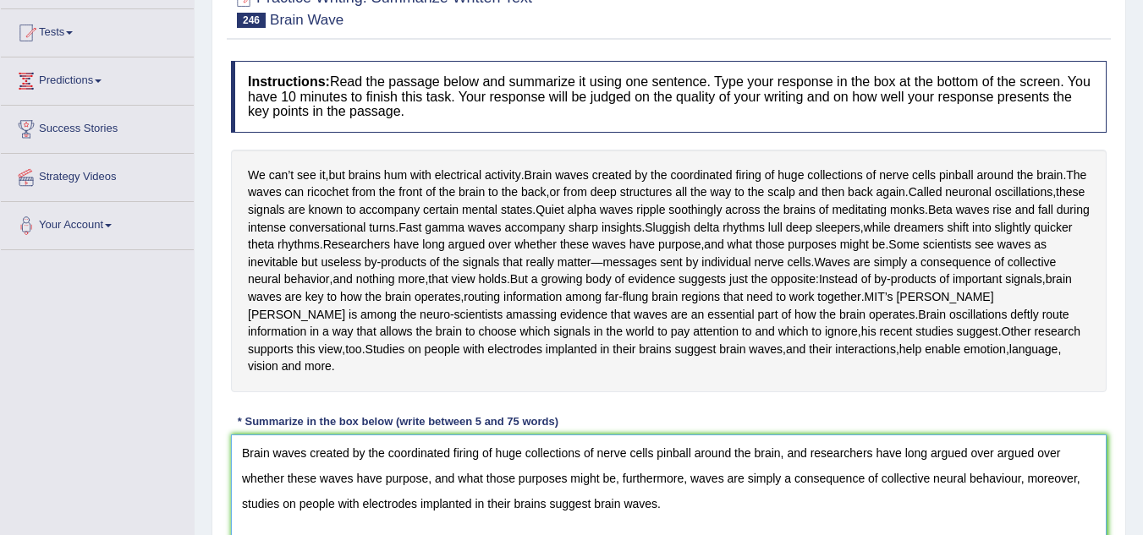
scroll to position [374, 0]
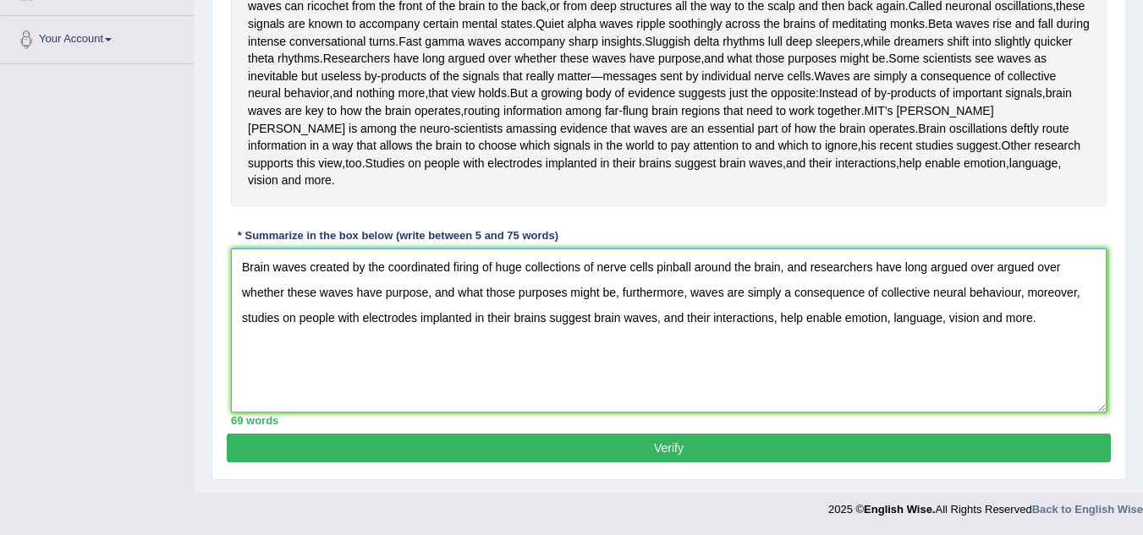
type textarea "Brain waves created by the coordinated firing of huge collections of nerve cell…"
click at [767, 448] on button "Verify" at bounding box center [669, 448] width 884 height 29
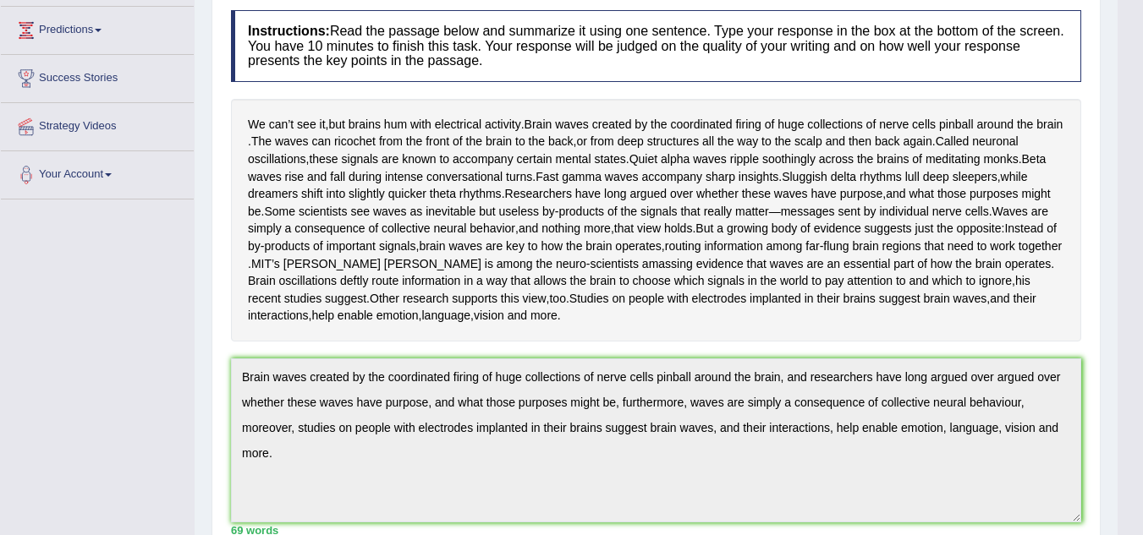
scroll to position [59, 0]
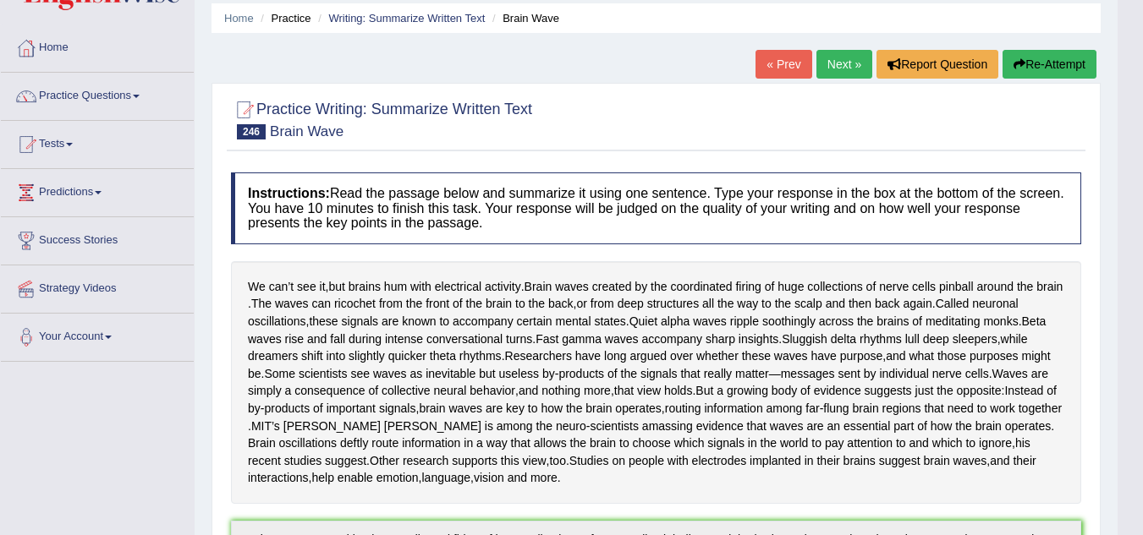
click at [846, 65] on link "Next »" at bounding box center [844, 64] width 56 height 29
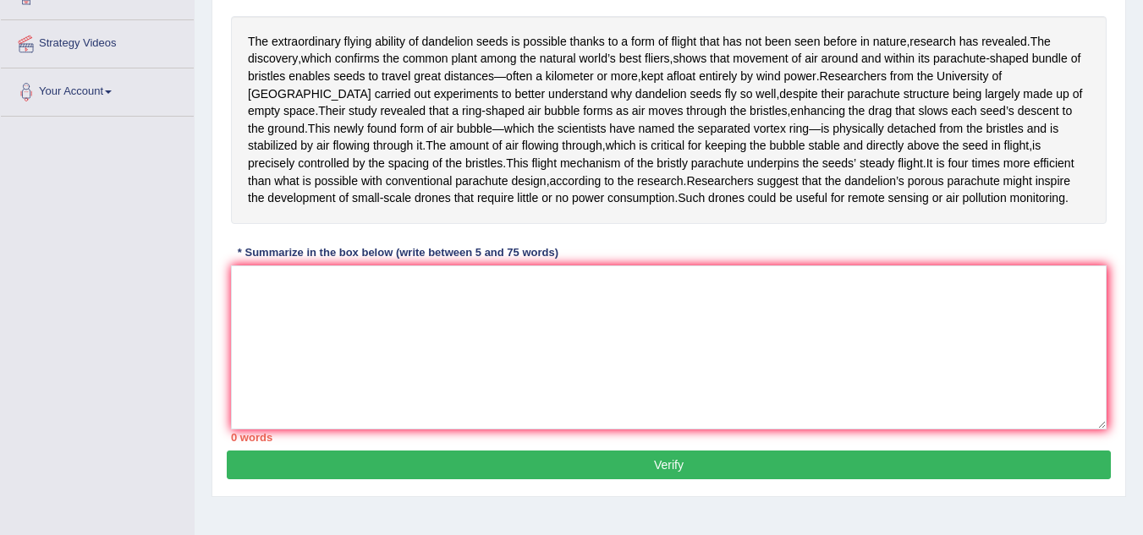
scroll to position [271, 0]
